Goal: Transaction & Acquisition: Purchase product/service

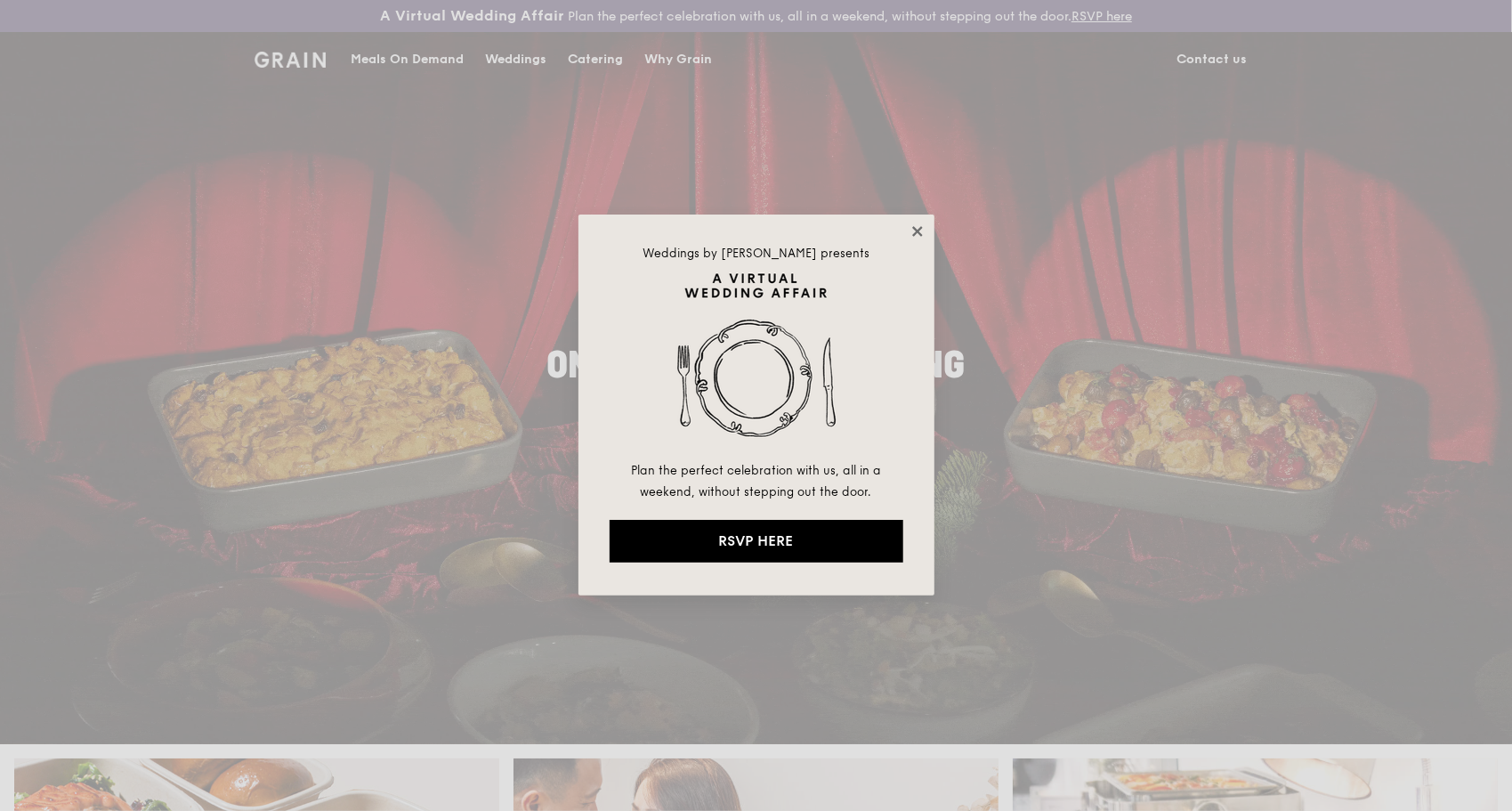
click at [918, 231] on icon at bounding box center [916, 231] width 10 height 10
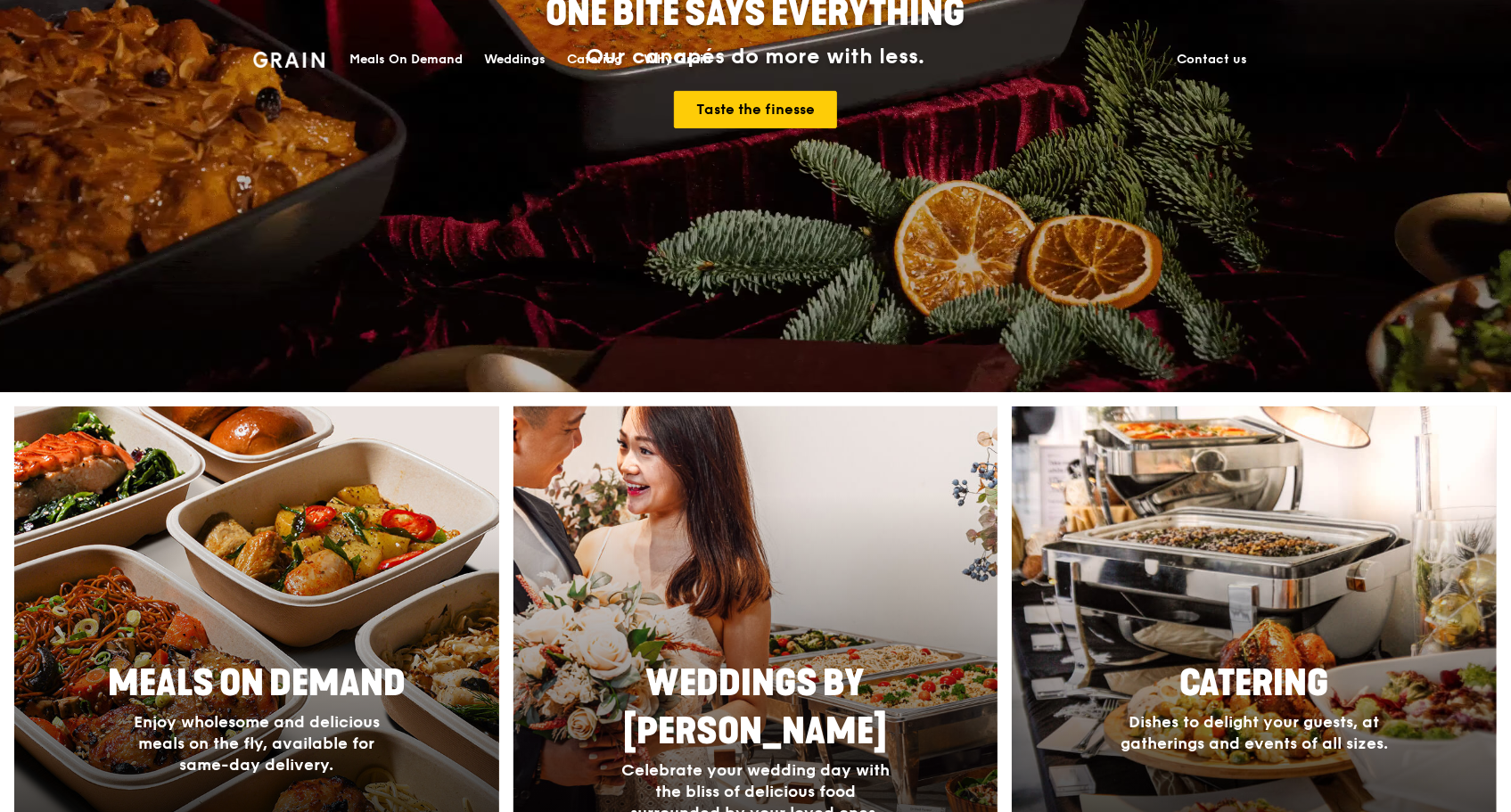
scroll to position [446, 0]
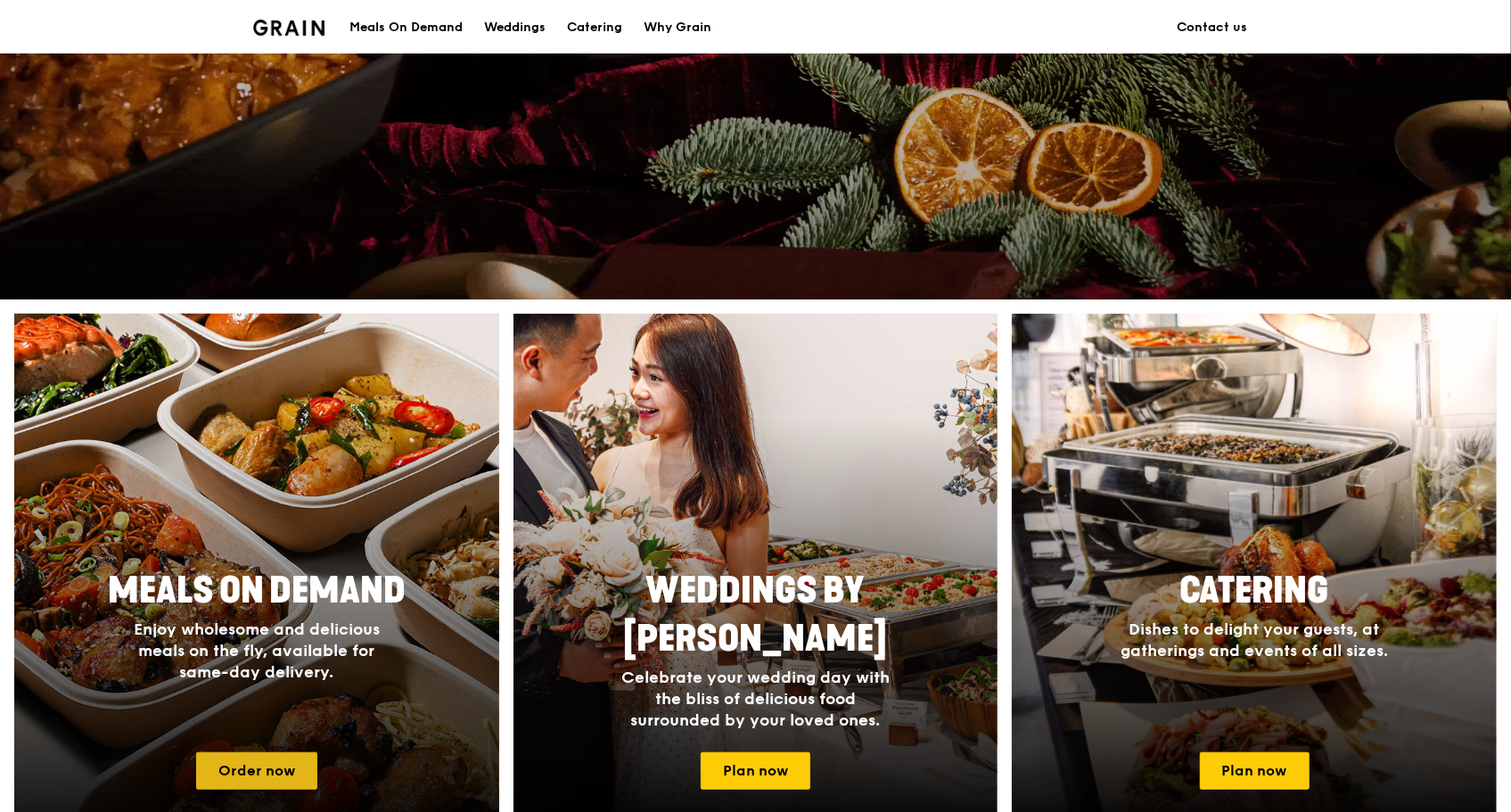
click at [264, 770] on link "Order now" at bounding box center [256, 771] width 121 height 38
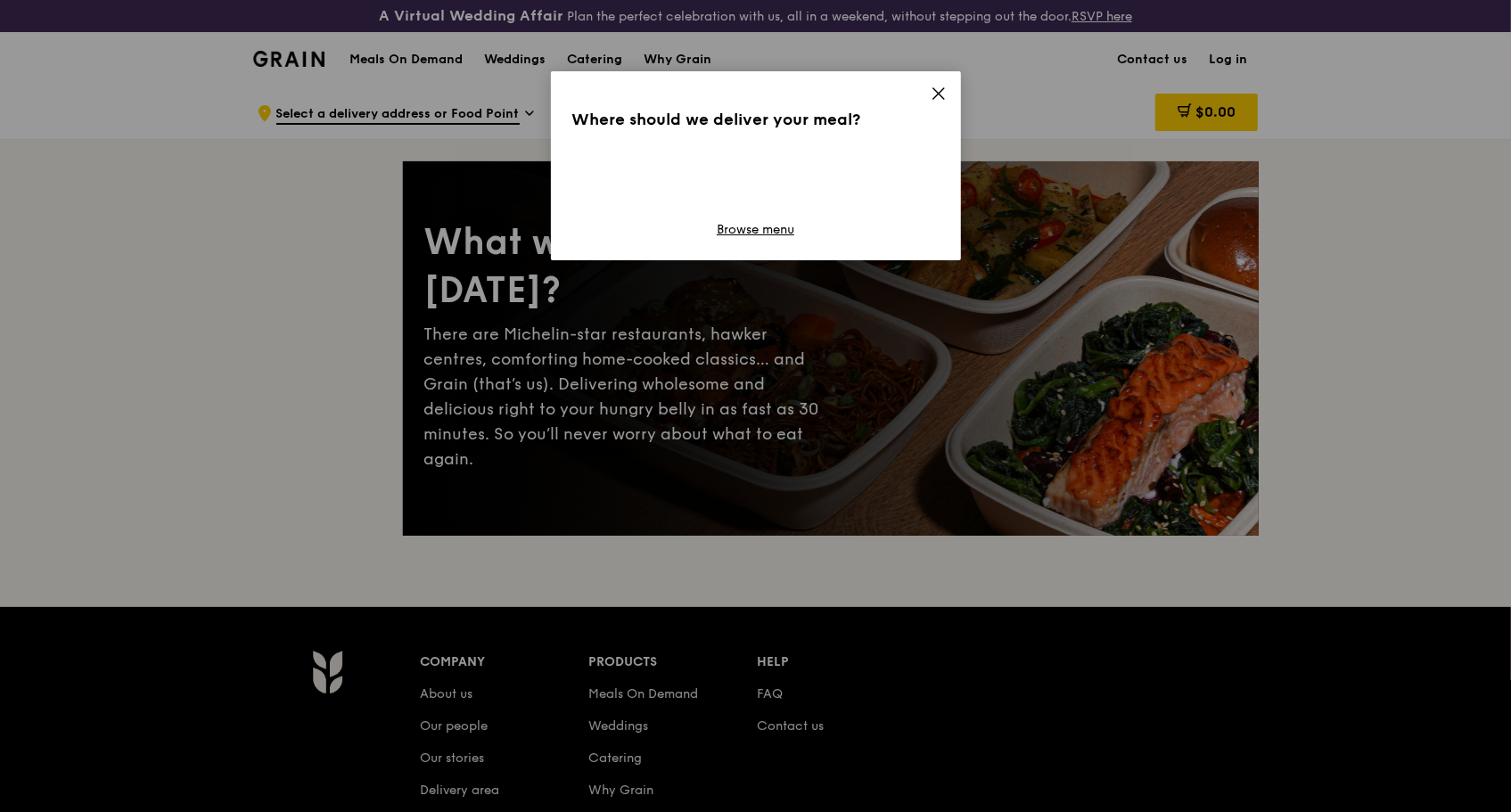
click at [947, 90] on div "Where should we deliver your meal? Browse menu" at bounding box center [756, 166] width 410 height 189
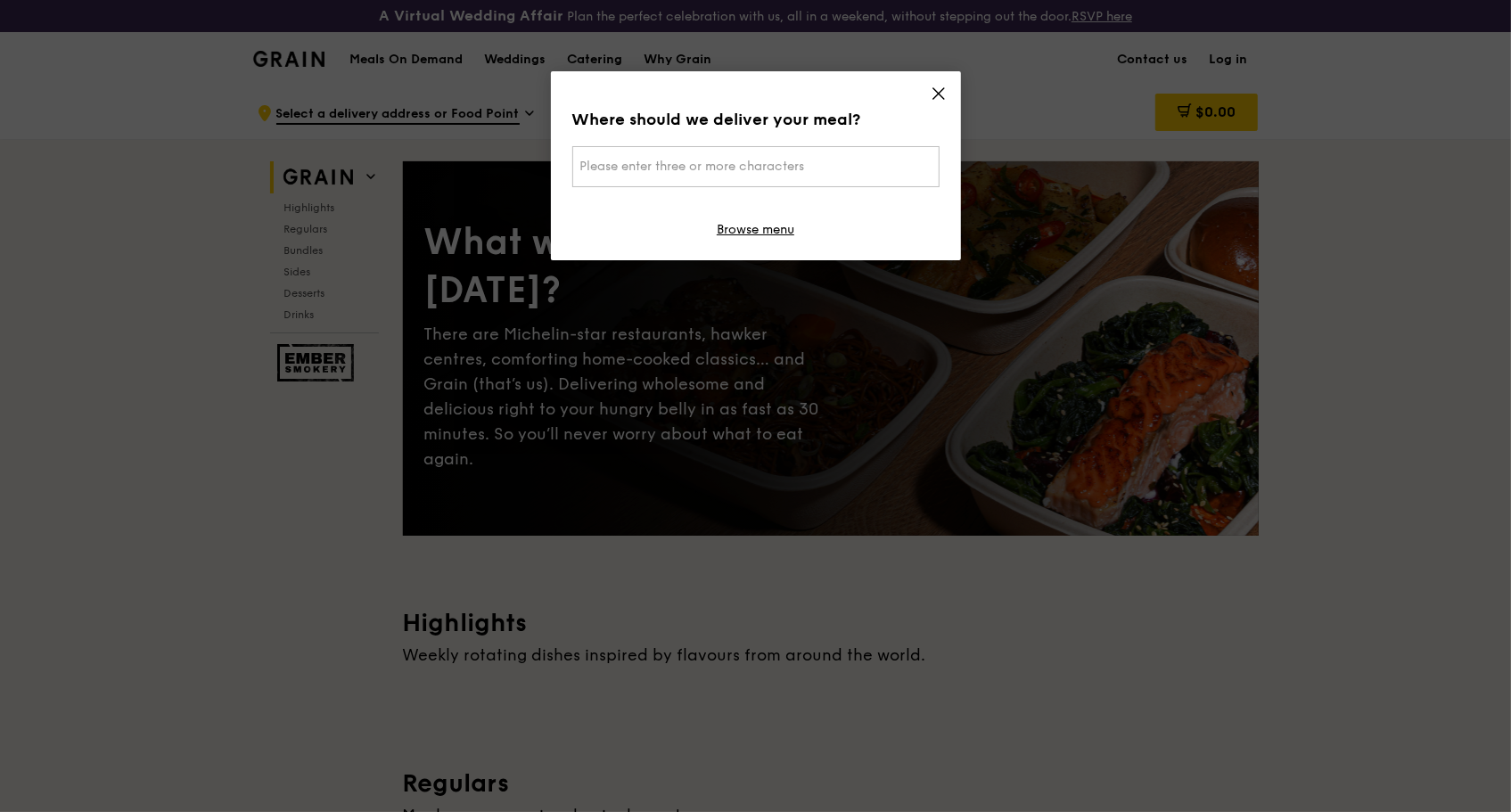
click at [941, 91] on icon at bounding box center [939, 94] width 16 height 16
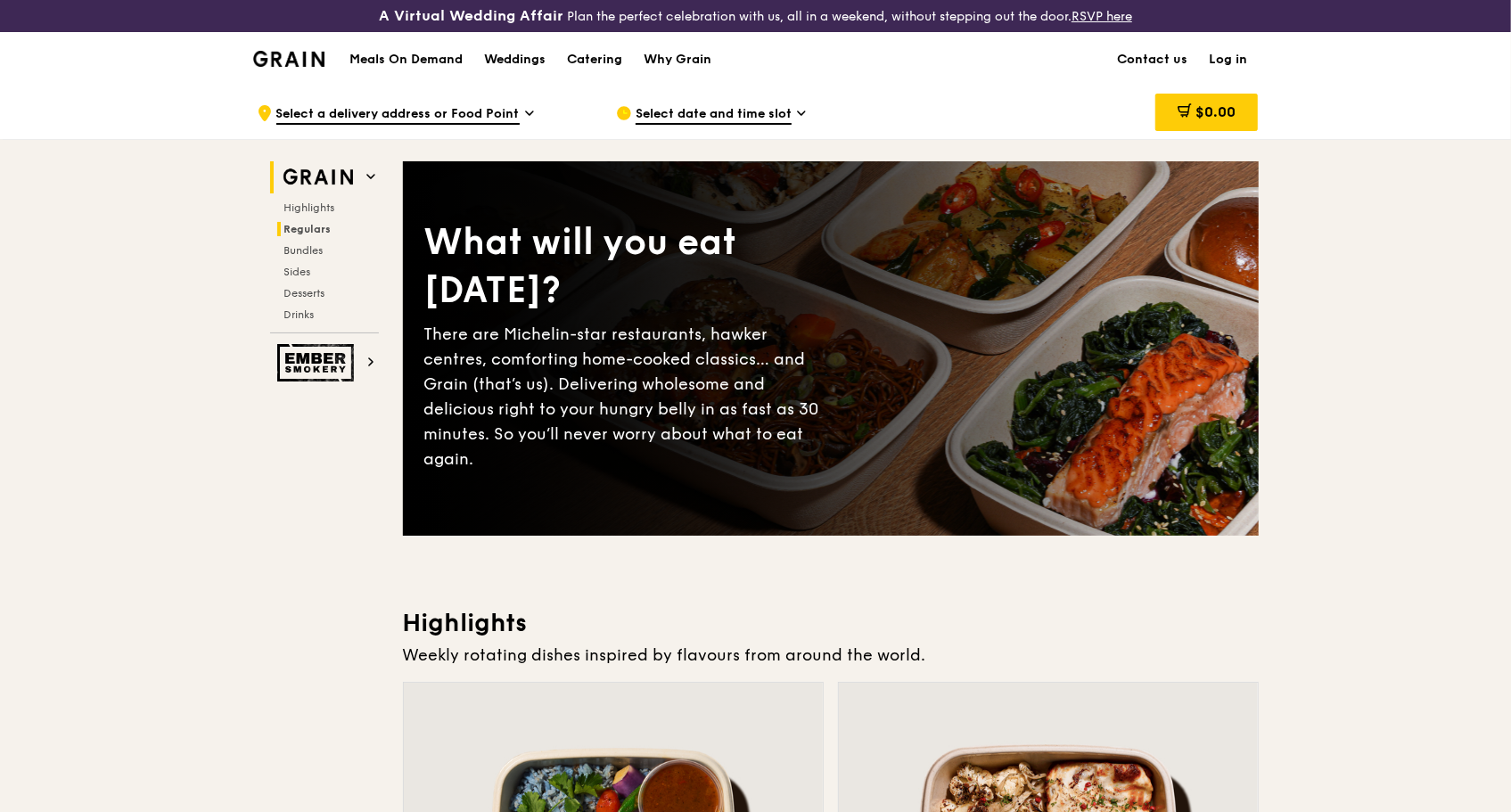
click at [317, 229] on span "Regulars" at bounding box center [307, 229] width 47 height 13
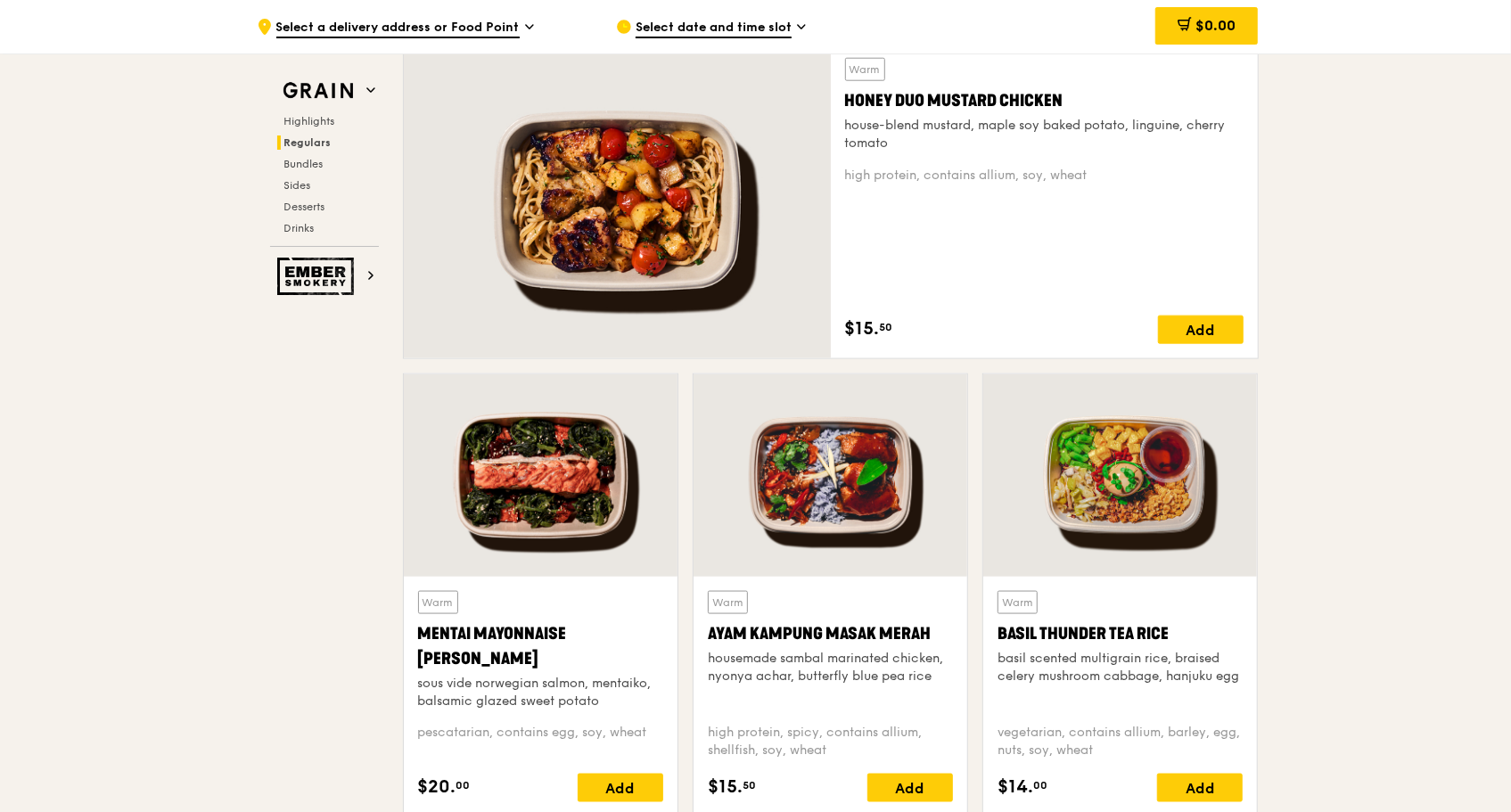
scroll to position [1398, 0]
